Goal: Information Seeking & Learning: Find specific fact

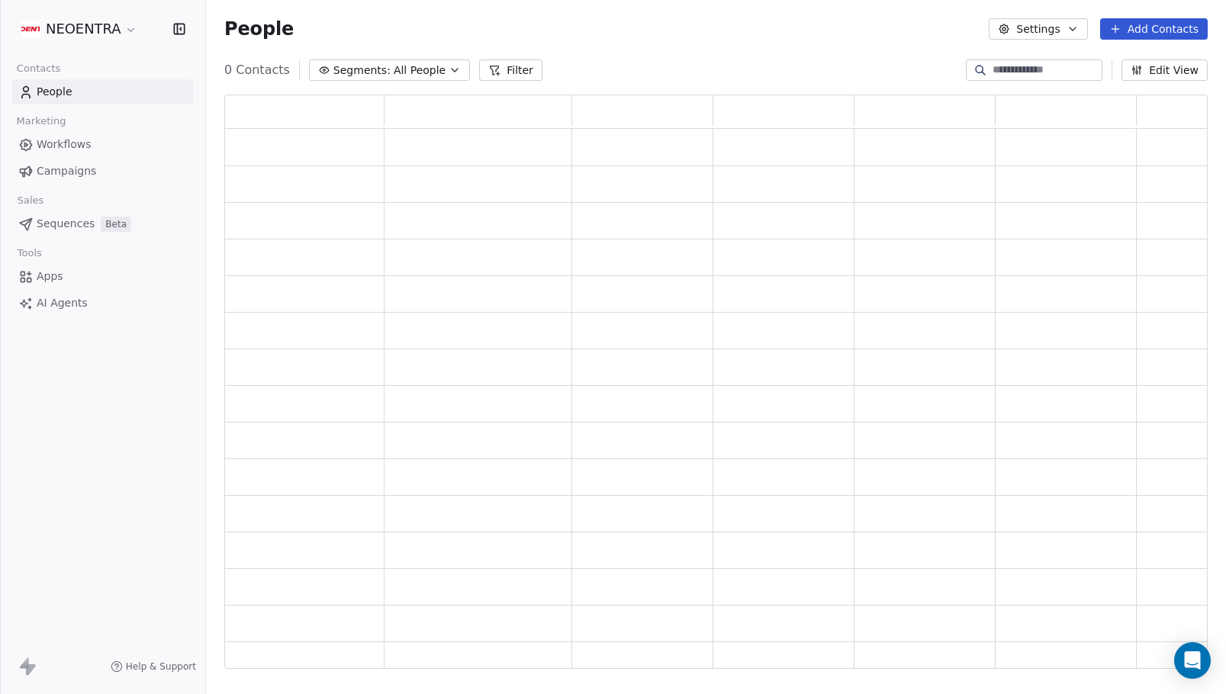
scroll to position [574, 983]
click at [993, 73] on input at bounding box center [1046, 70] width 107 height 15
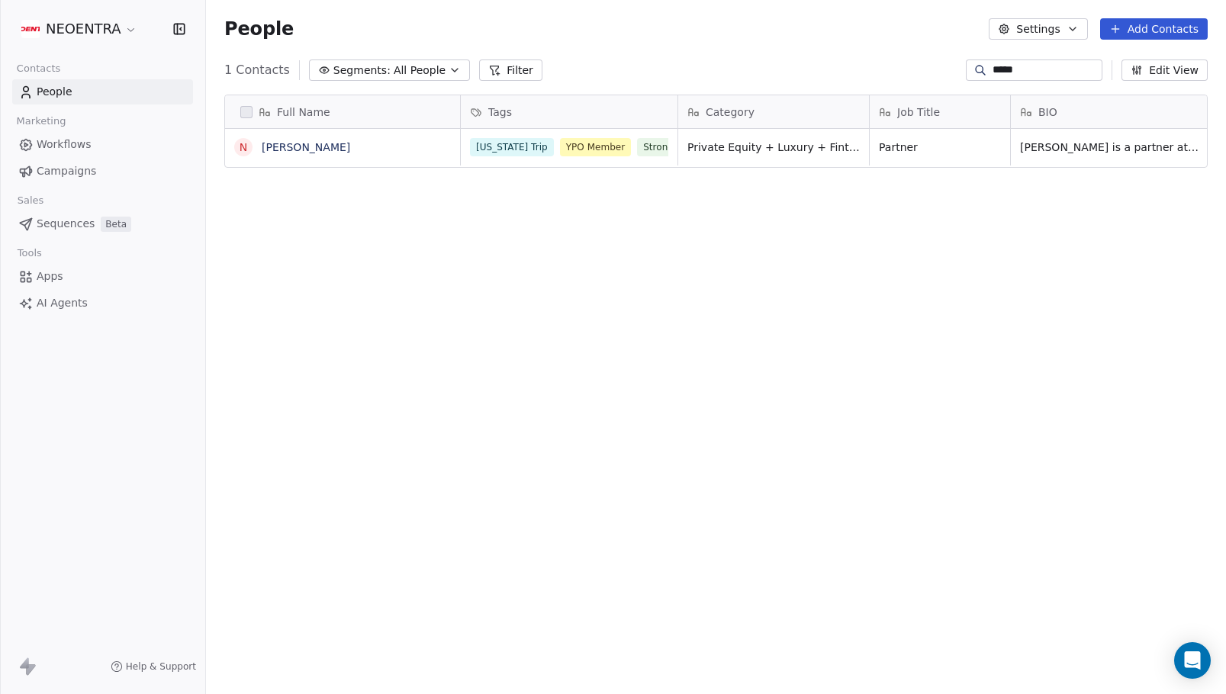
type input "*****"
click at [837, 146] on span "Private Equity + Luxury + Fintech" at bounding box center [778, 147] width 181 height 15
click at [829, 276] on html "NEOENTRA Contacts People Marketing Workflows Campaigns Sales Sequences Beta Too…" at bounding box center [613, 347] width 1226 height 694
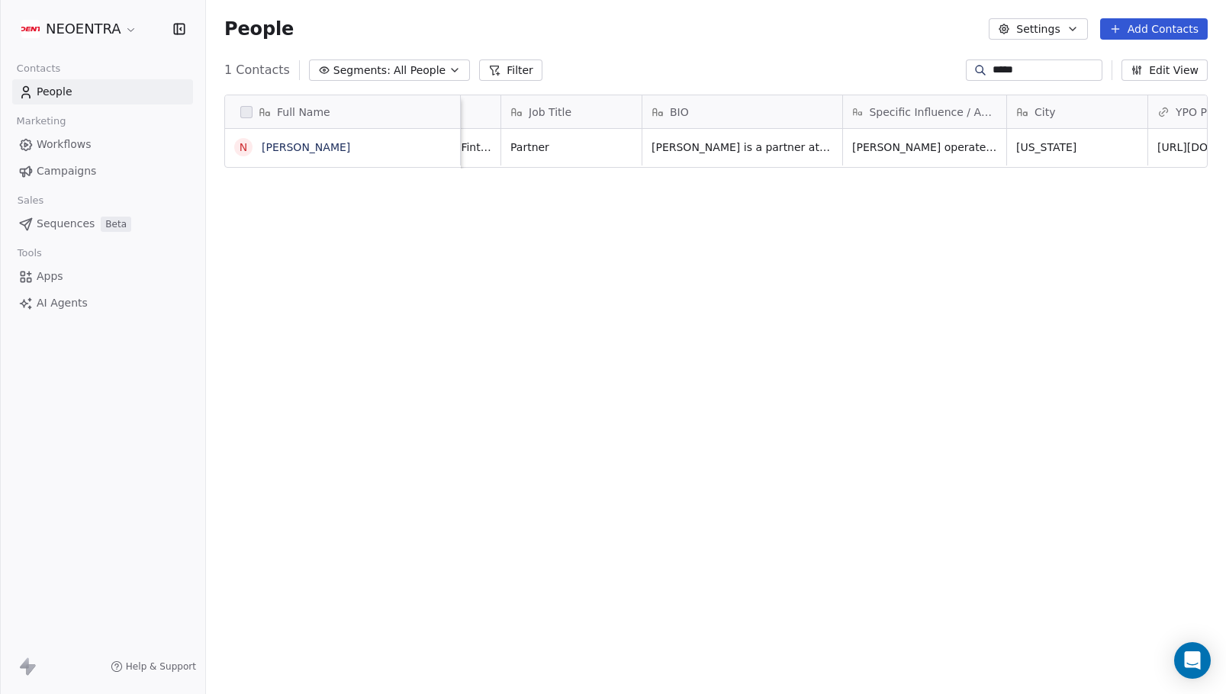
scroll to position [0, 434]
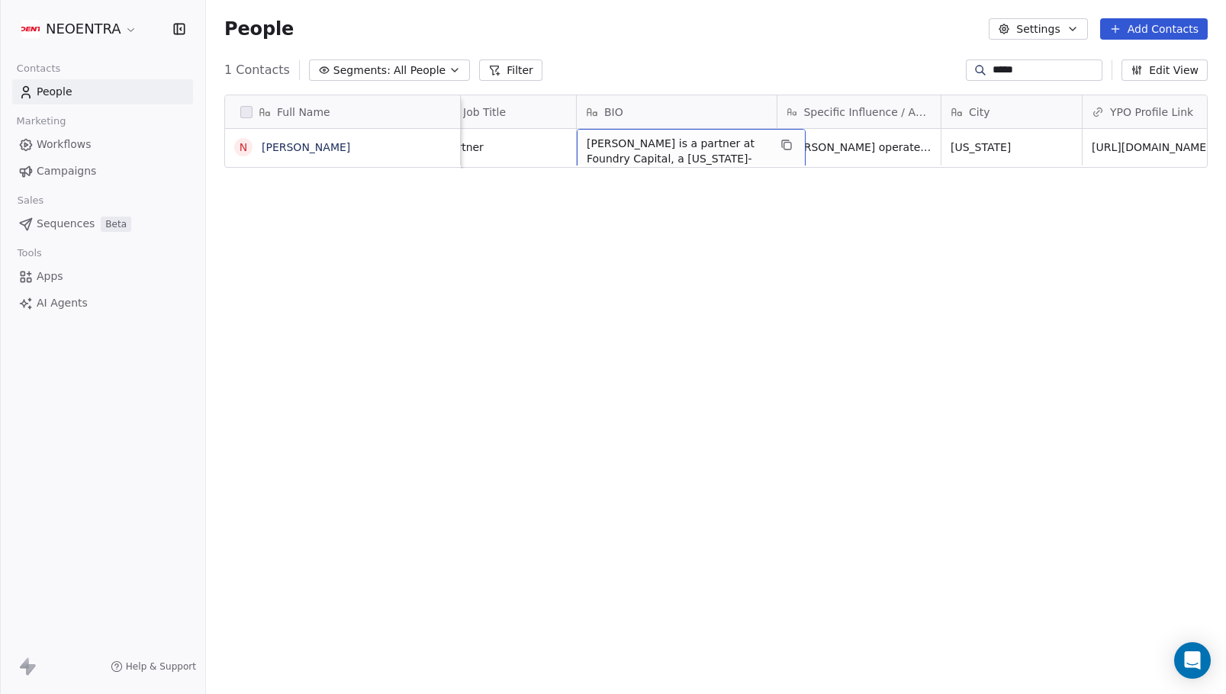
click at [700, 148] on span "[PERSON_NAME] is a partner at Foundry Capital, a [US_STATE]-based private equit…" at bounding box center [678, 418] width 182 height 565
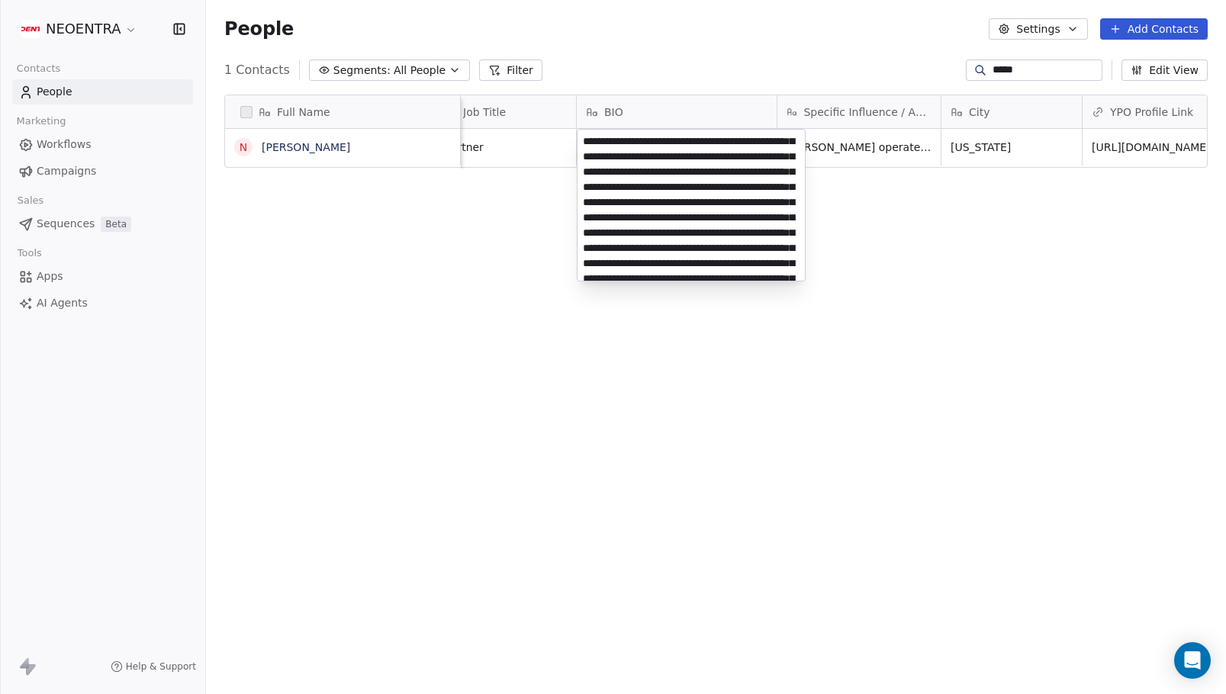
scroll to position [18, 0]
click at [1038, 189] on html "NEOENTRA Contacts People Marketing Workflows Campaigns Sales Sequences Beta Too…" at bounding box center [613, 347] width 1226 height 694
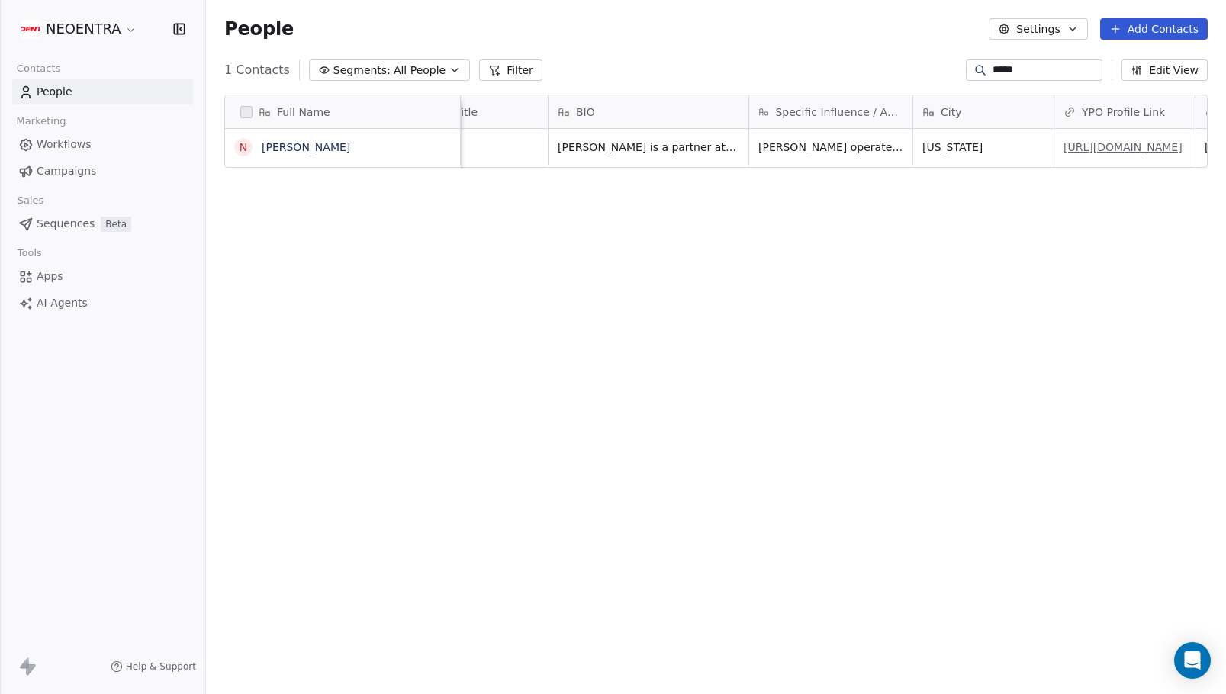
scroll to position [0, 479]
click at [1103, 150] on span "[URL][DOMAIN_NAME]" at bounding box center [1107, 147] width 119 height 15
click at [1108, 155] on span "[URL][DOMAIN_NAME]" at bounding box center [1107, 147] width 119 height 15
click at [1107, 153] on link "[URL][DOMAIN_NAME]" at bounding box center [1107, 147] width 119 height 12
click at [713, 299] on div "Full Name N [PERSON_NAME] Tags Category Job Title BIO Specific Influence / Acce…" at bounding box center [716, 387] width 1020 height 611
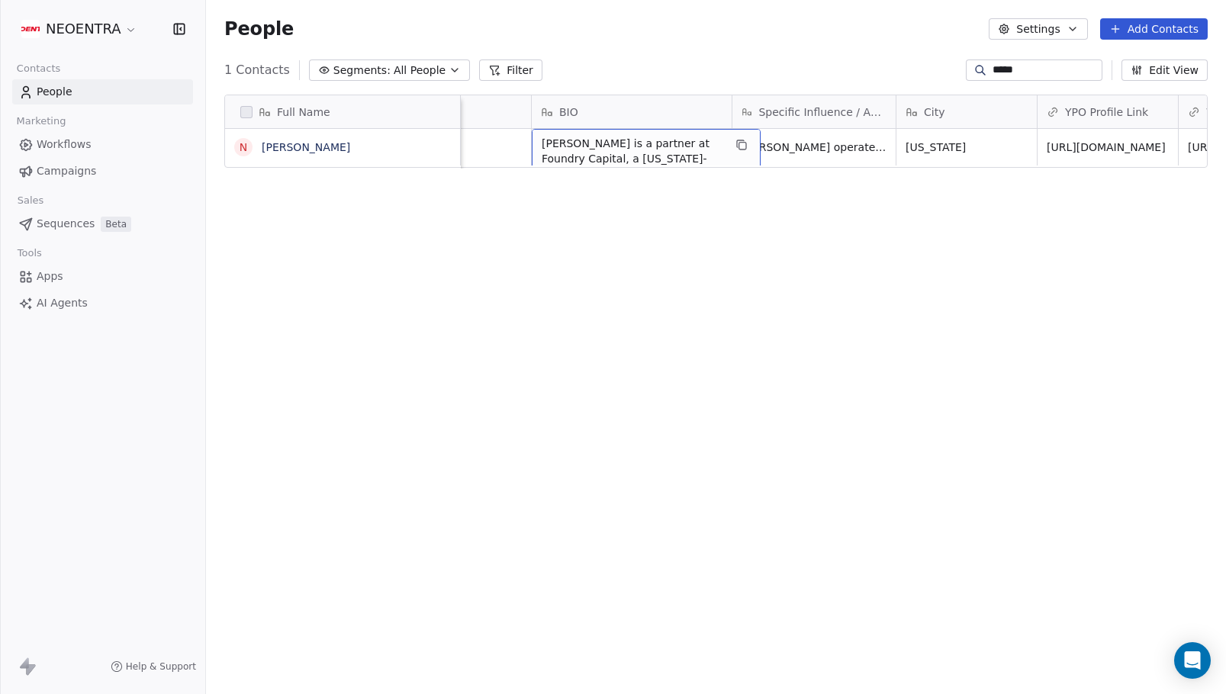
click at [620, 152] on span "[PERSON_NAME] is a partner at Foundry Capital, a [US_STATE]-based private equit…" at bounding box center [633, 418] width 182 height 565
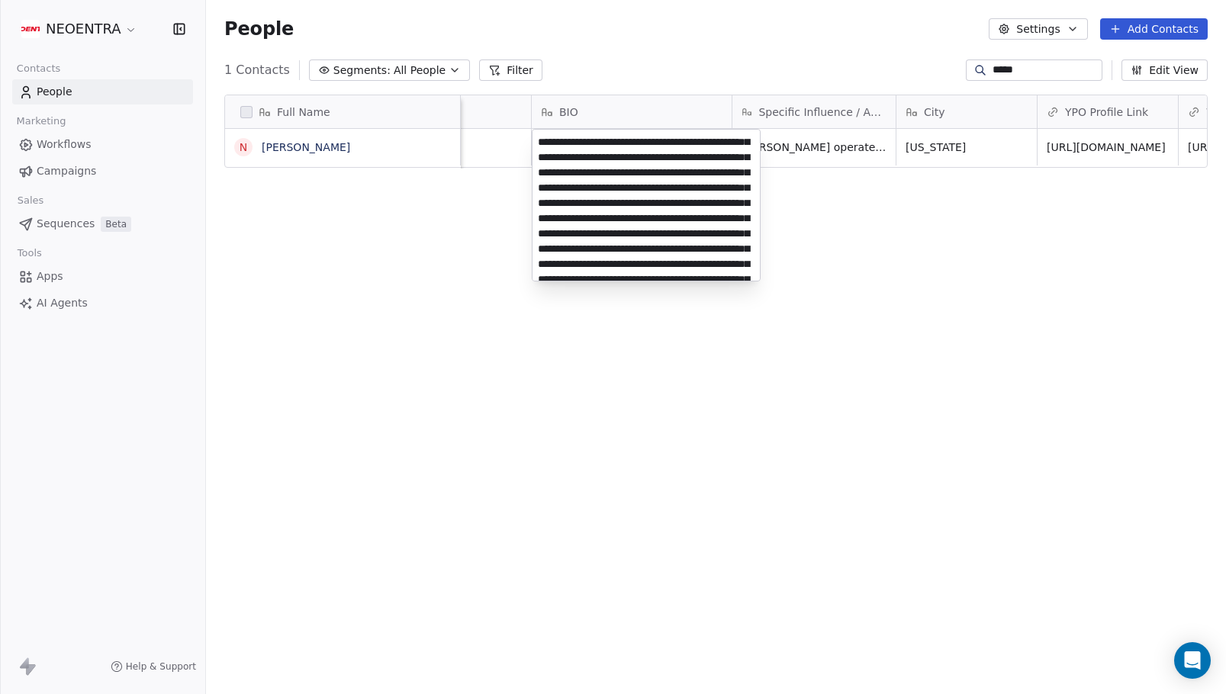
scroll to position [66, 0]
click at [995, 67] on html "NEOENTRA Contacts People Marketing Workflows Campaigns Sales Sequences Beta Too…" at bounding box center [613, 347] width 1226 height 694
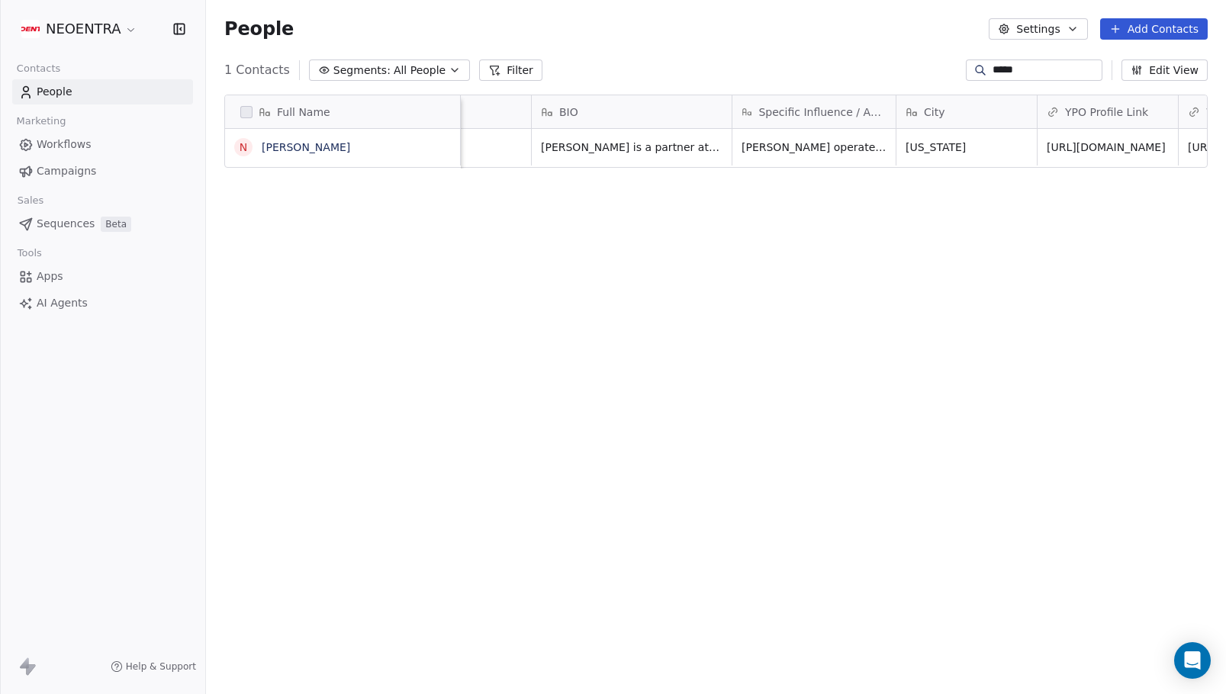
click at [995, 67] on input "*****" at bounding box center [1046, 70] width 107 height 15
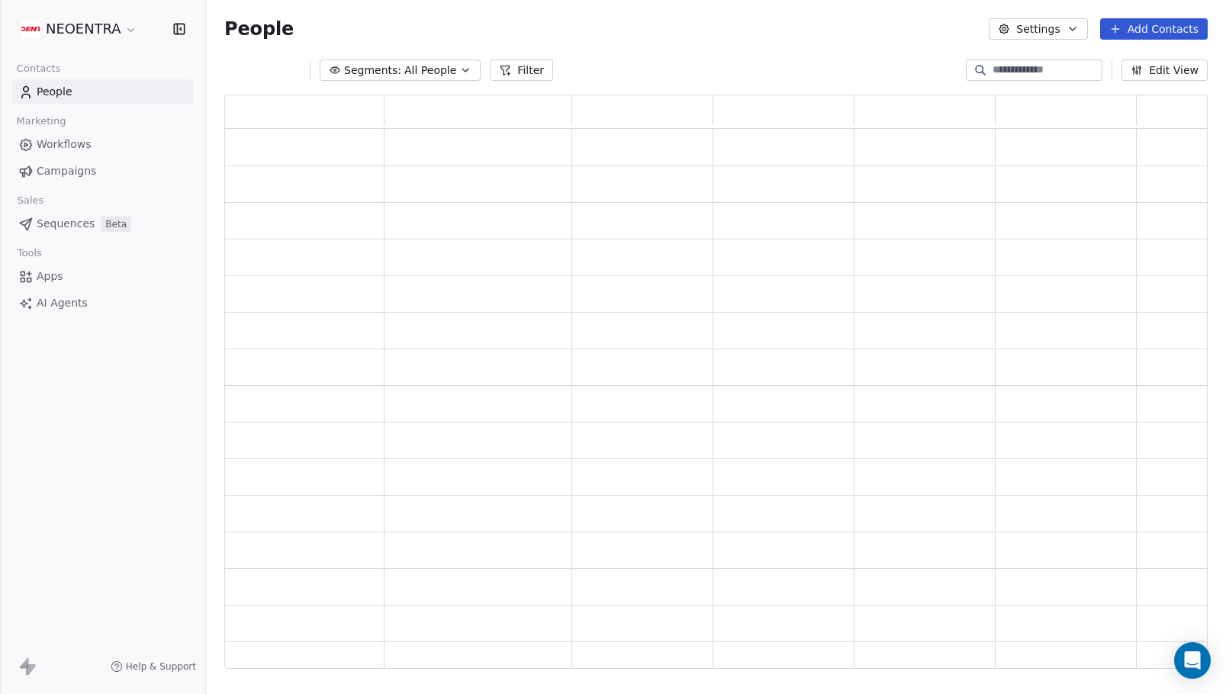
scroll to position [574, 983]
paste input "**********"
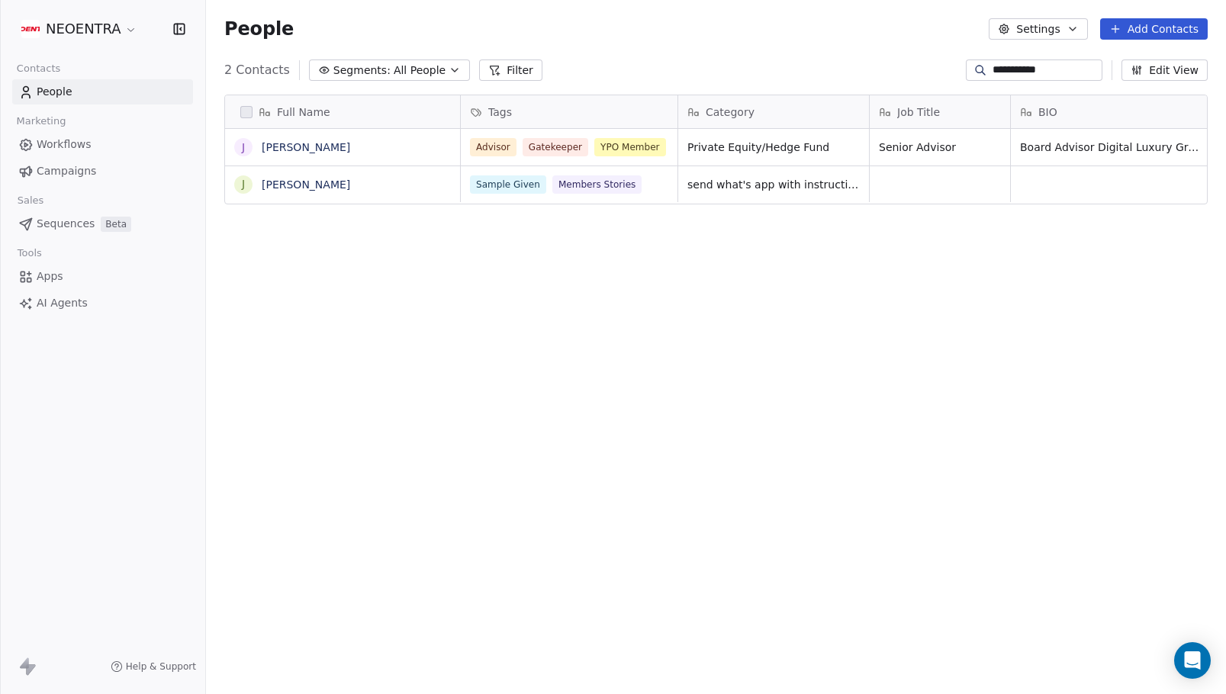
scroll to position [611, 1020]
click at [993, 72] on input "**********" at bounding box center [1046, 70] width 107 height 15
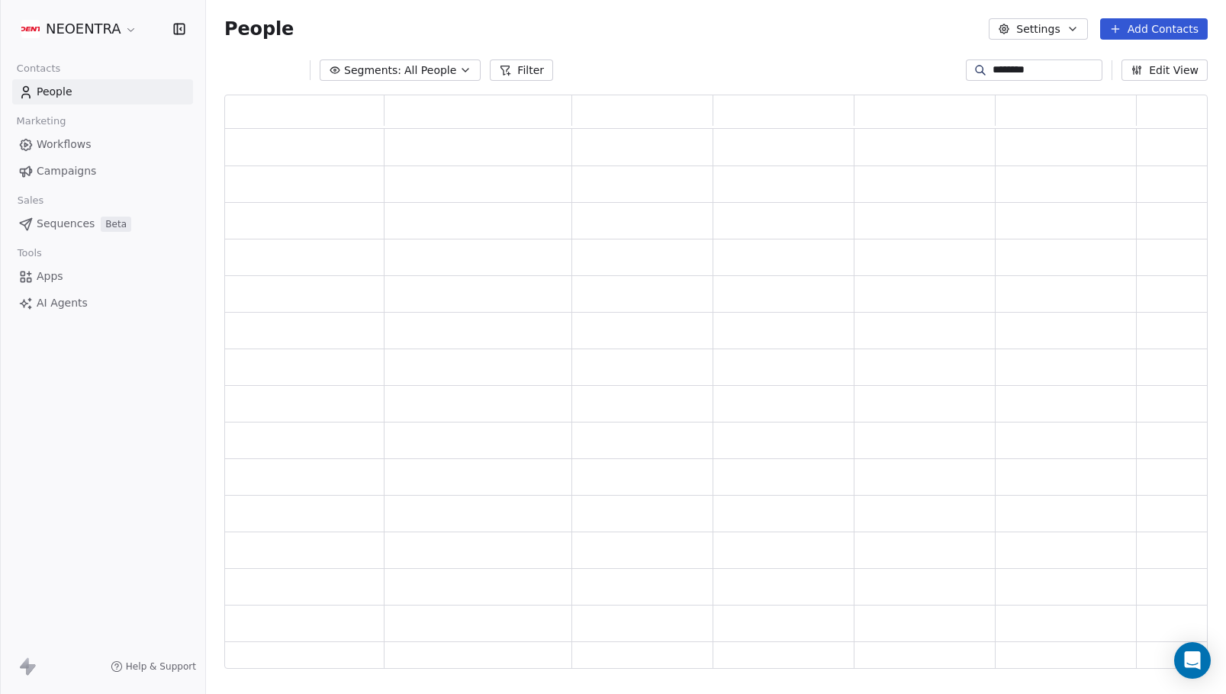
type input "********"
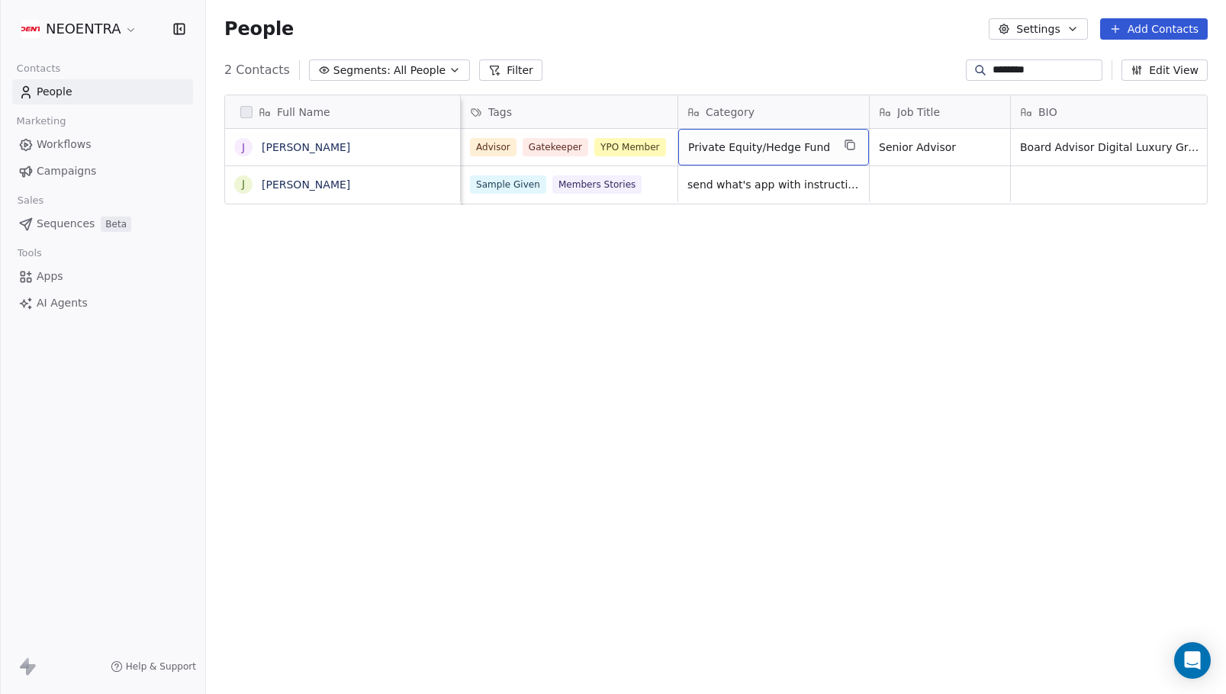
scroll to position [0, 0]
click at [720, 150] on span "Private Equity/Hedge Fund" at bounding box center [759, 147] width 143 height 15
click at [717, 323] on html "NEOENTRA Contacts People Marketing Workflows Campaigns Sales Sequences Beta Too…" at bounding box center [613, 347] width 1226 height 694
click at [932, 151] on span "Senior Advisor" at bounding box center [926, 147] width 93 height 15
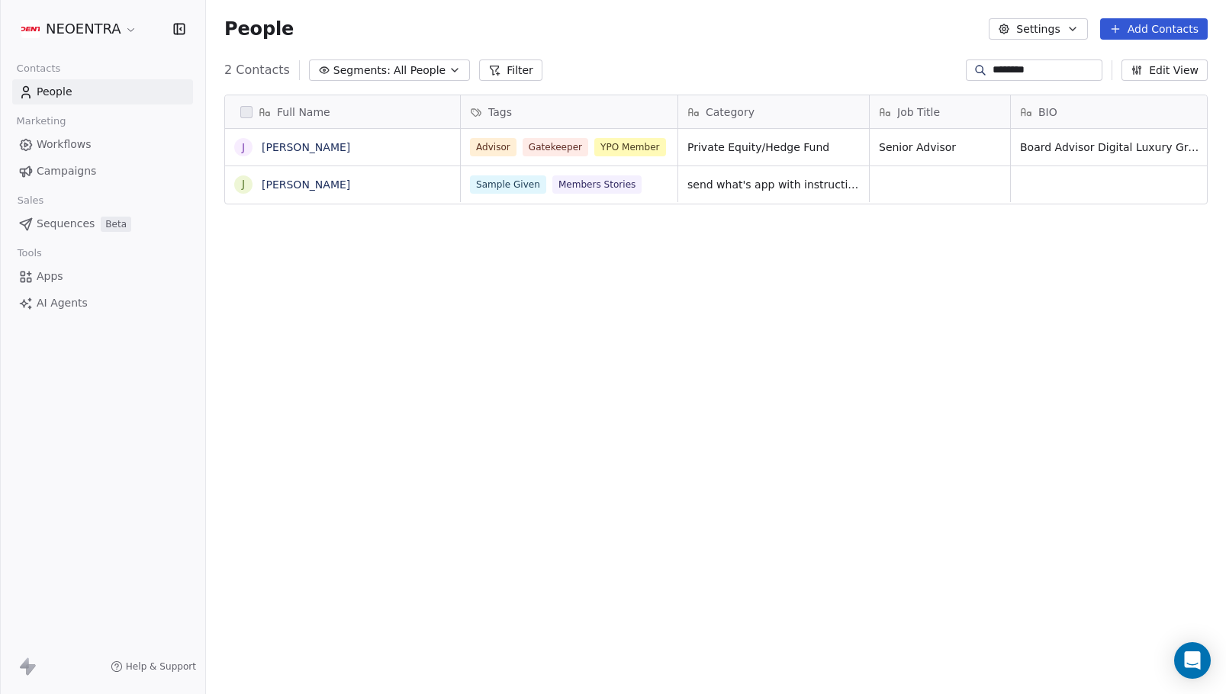
click at [916, 258] on html "NEOENTRA Contacts People Marketing Workflows Campaigns Sales Sequences Beta Too…" at bounding box center [613, 347] width 1226 height 694
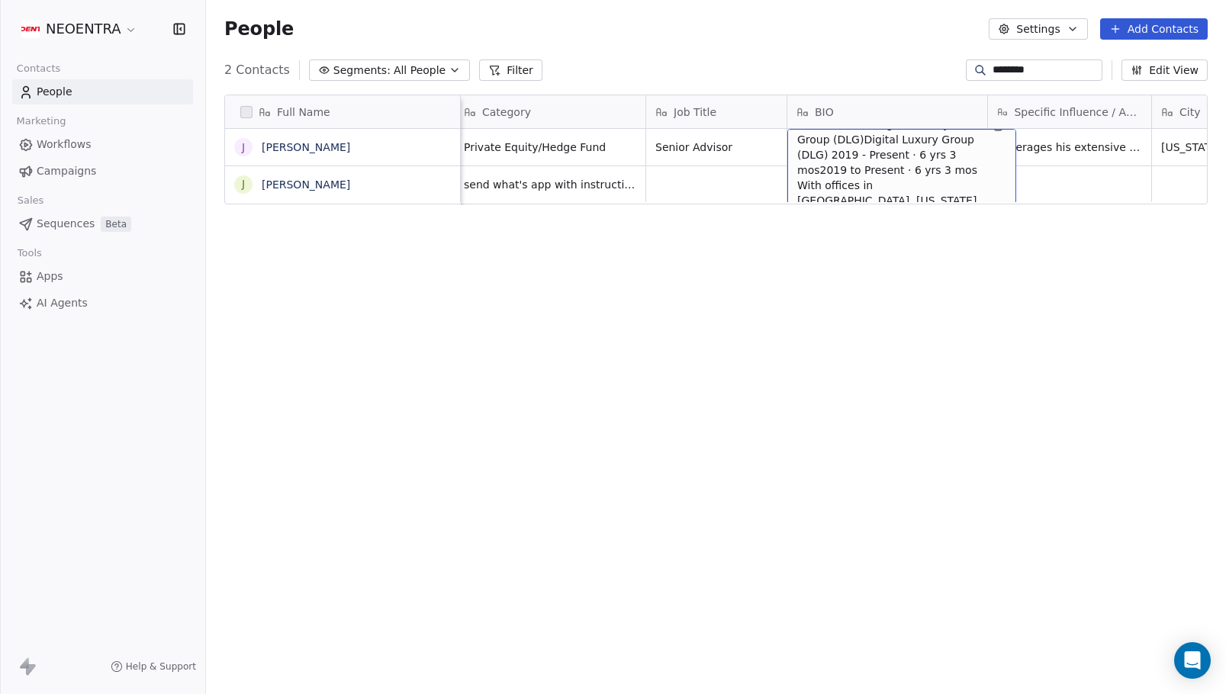
scroll to position [22, 0]
click at [572, 255] on div "Full Name [PERSON_NAME] J [PERSON_NAME] Tags Category Job Title BIO Specific In…" at bounding box center [716, 387] width 1020 height 611
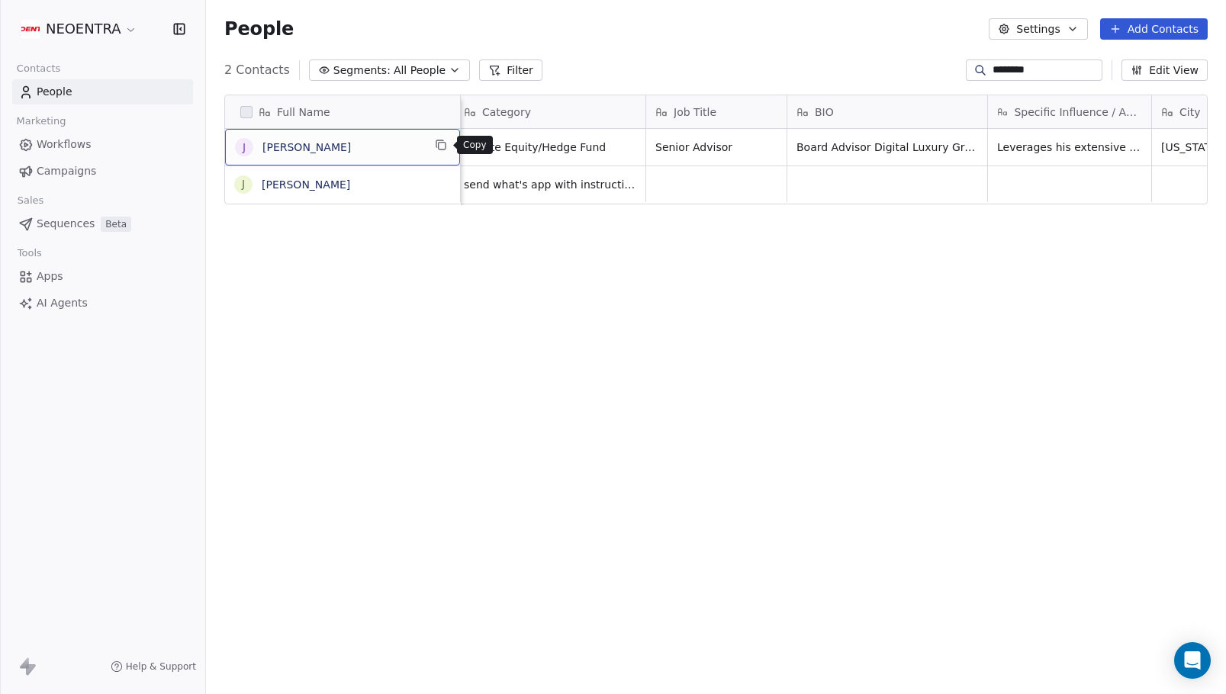
click at [441, 145] on icon "grid" at bounding box center [441, 145] width 12 height 12
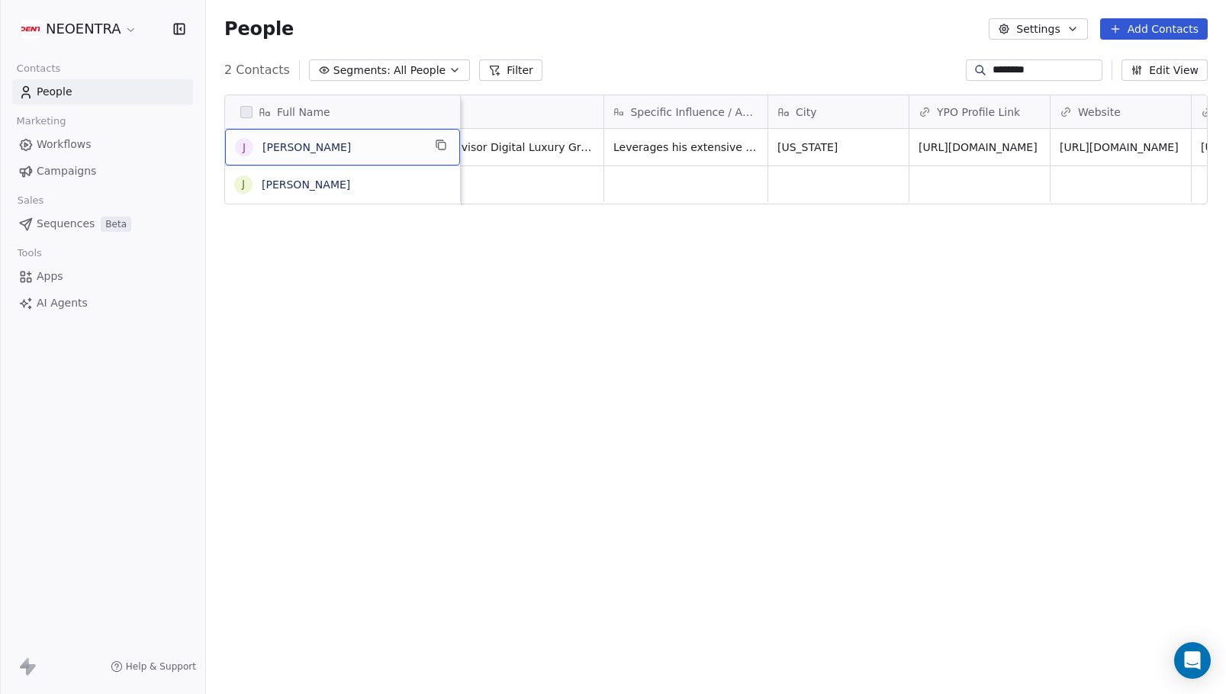
scroll to position [0, 662]
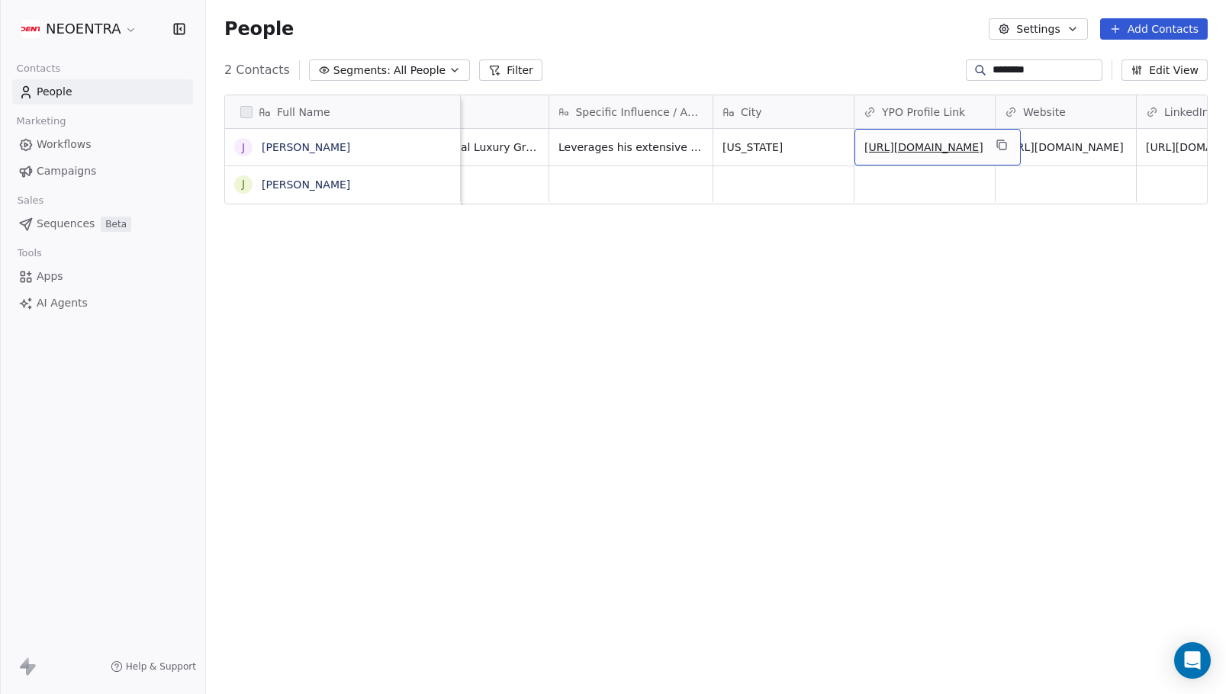
click at [909, 150] on span "[URL][DOMAIN_NAME]" at bounding box center [923, 147] width 119 height 15
click at [912, 153] on link "[URL][DOMAIN_NAME]" at bounding box center [923, 147] width 119 height 12
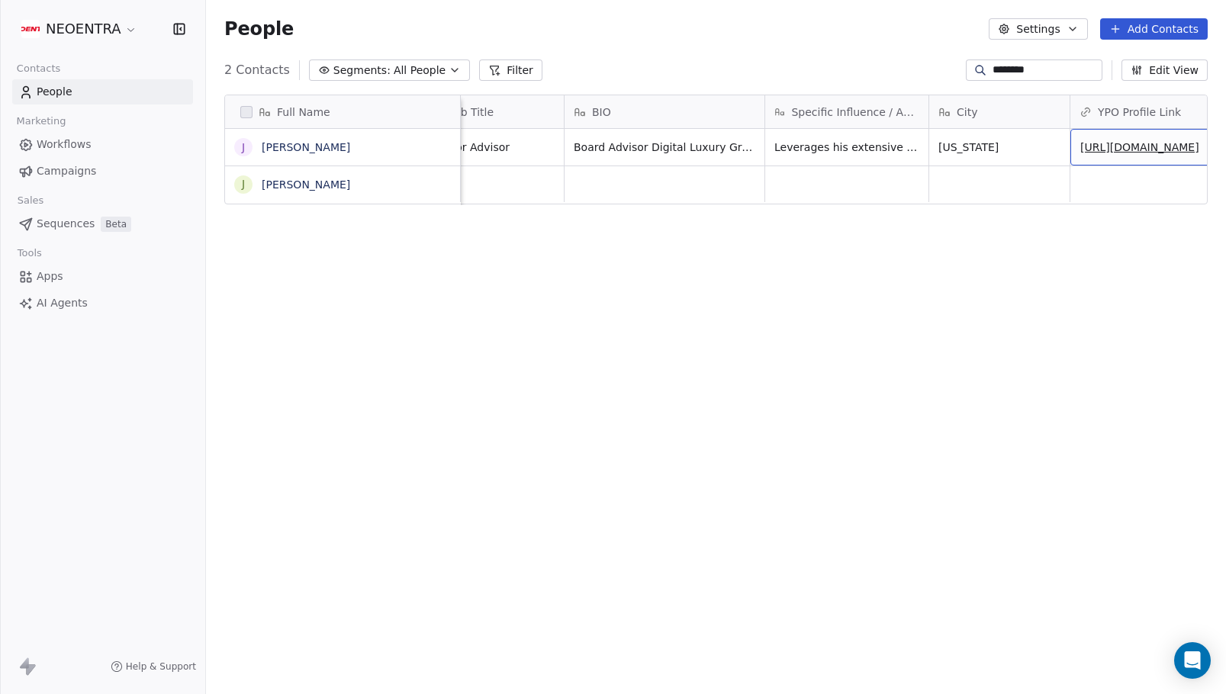
scroll to position [0, 465]
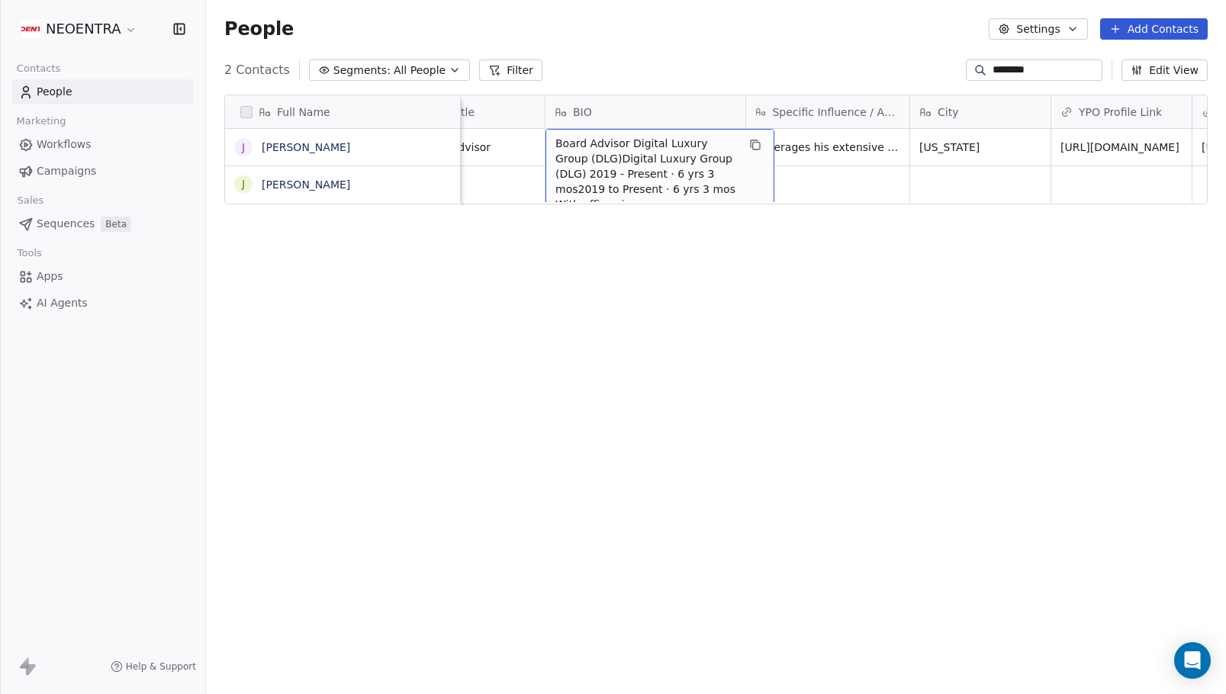
click at [713, 146] on span "Board Advisor Digital Luxury Group (DLG)Digital Luxury Group (DLG) 2019 - Prese…" at bounding box center [646, 288] width 182 height 305
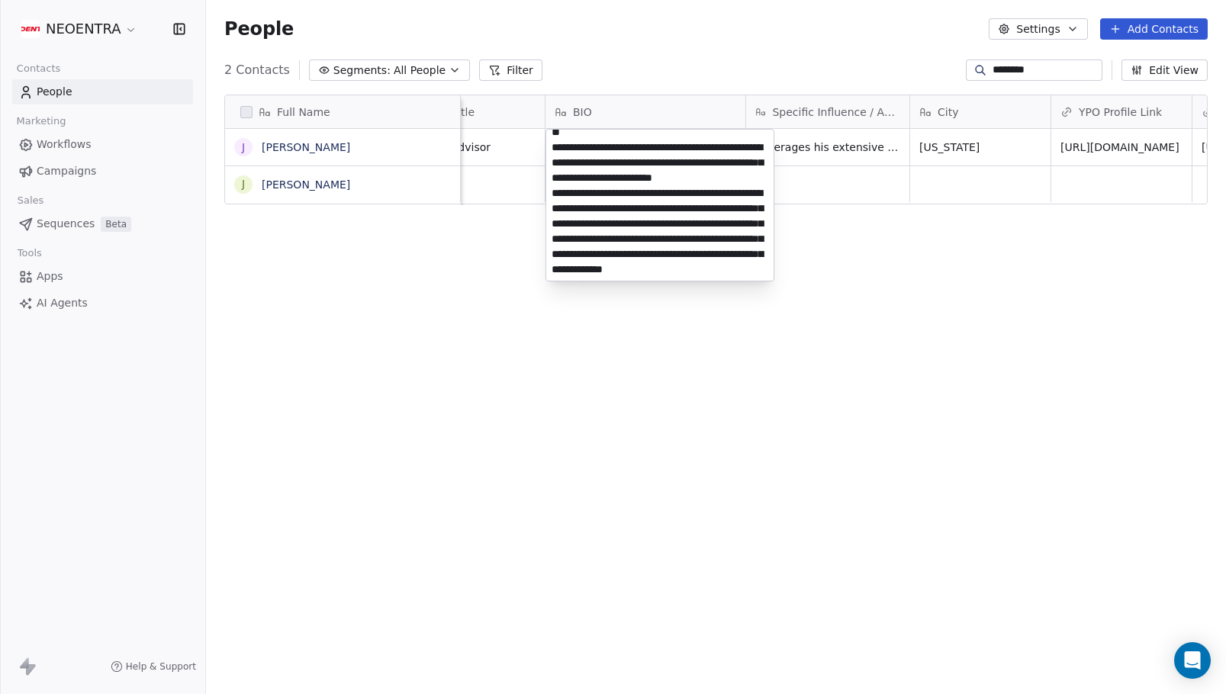
scroll to position [116, 0]
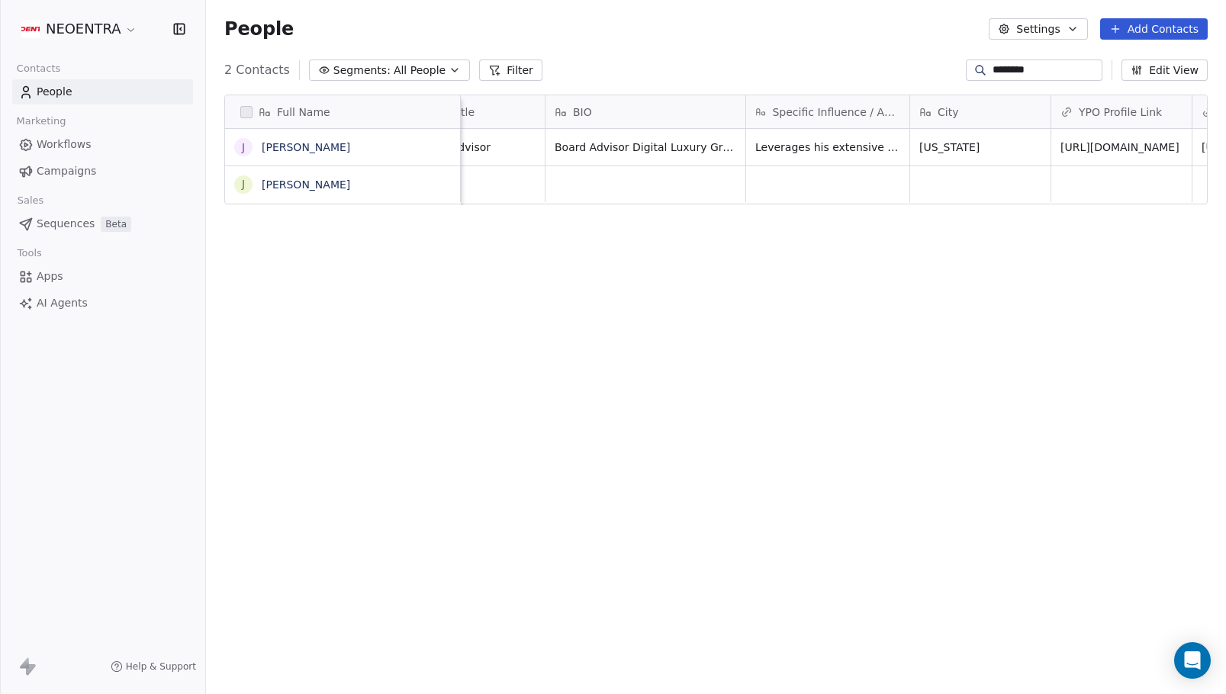
click at [979, 427] on html "NEOENTRA Contacts People Marketing Workflows Campaigns Sales Sequences Beta Too…" at bounding box center [613, 347] width 1226 height 694
click at [758, 57] on div "People Settings Add Contacts" at bounding box center [716, 29] width 1020 height 58
click at [1099, 150] on span "[URL][DOMAIN_NAME]" at bounding box center [1120, 147] width 119 height 15
click at [1105, 155] on span "[URL][DOMAIN_NAME]" at bounding box center [1120, 147] width 119 height 15
click at [1084, 146] on link "[URL][DOMAIN_NAME]" at bounding box center [1120, 147] width 119 height 12
